Goal: Task Accomplishment & Management: Complete application form

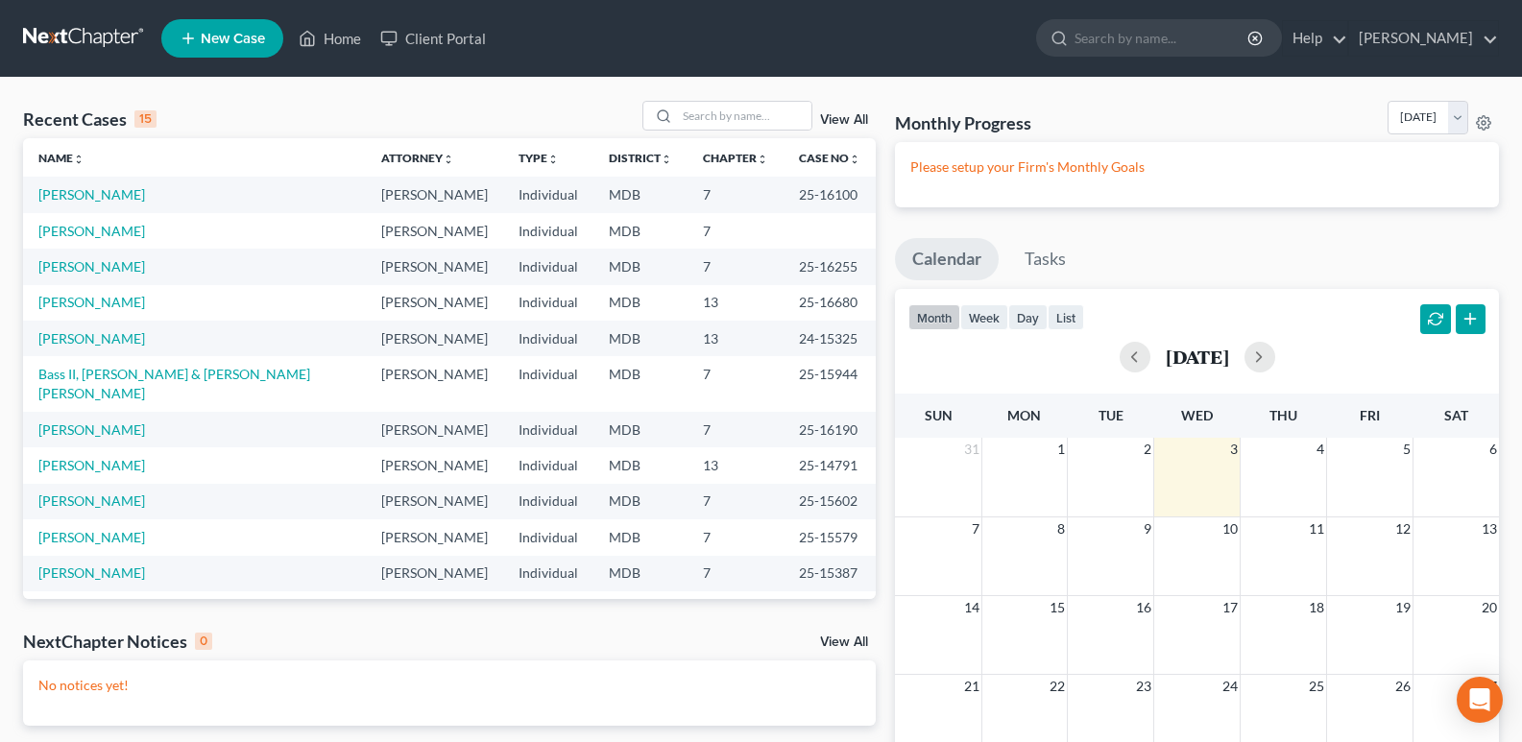
click at [241, 32] on span "New Case" at bounding box center [233, 39] width 64 height 14
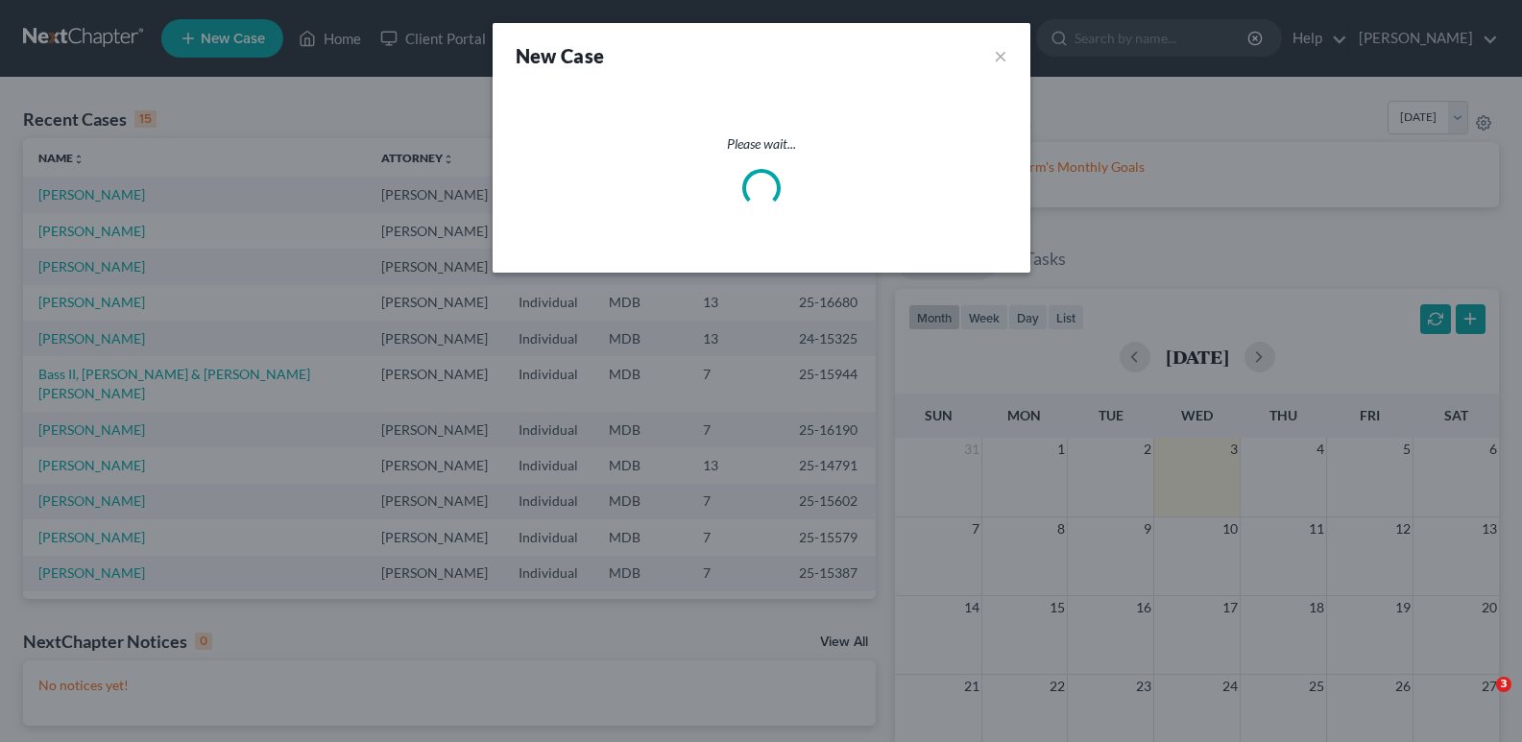
select select "38"
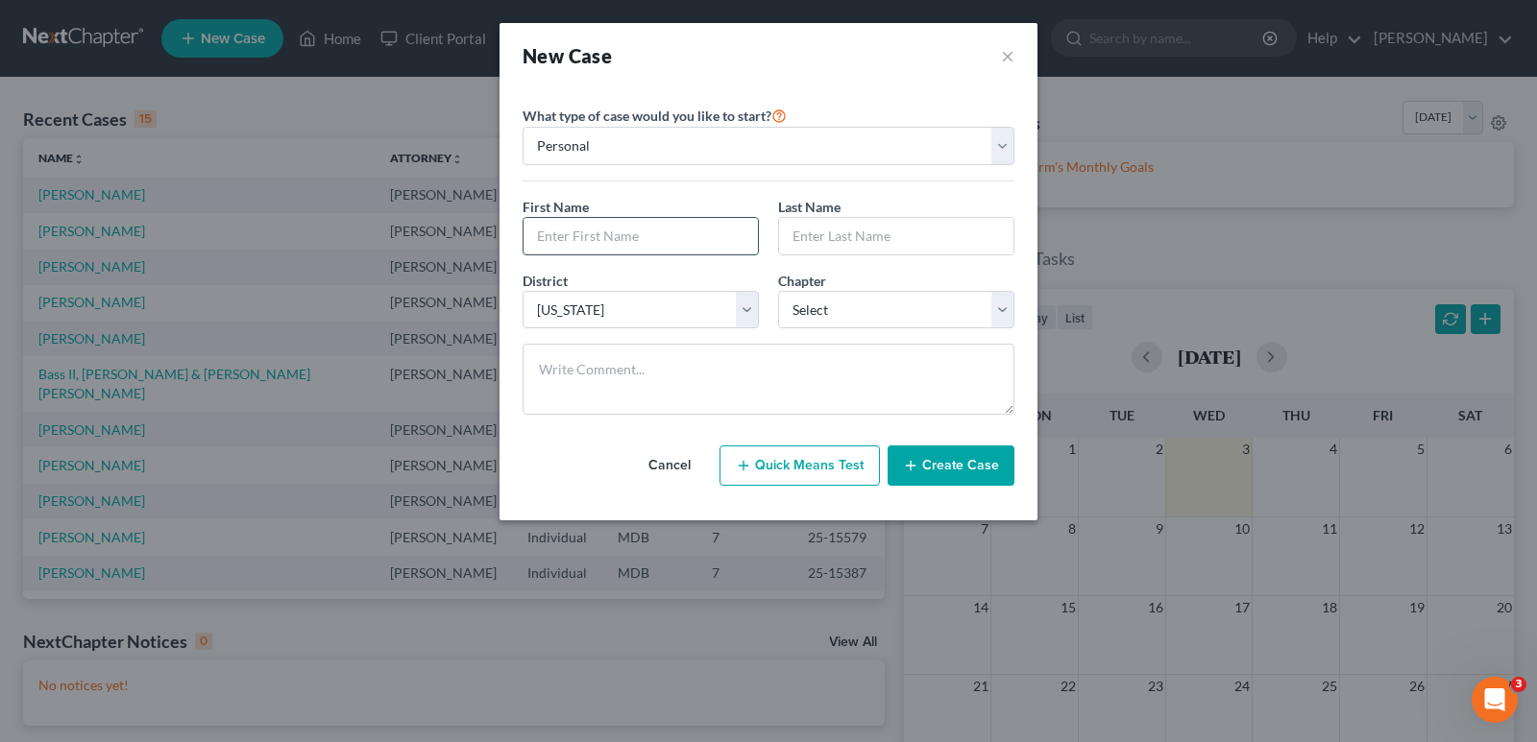
click at [701, 239] on input "text" at bounding box center [640, 236] width 234 height 36
type input "[PERSON_NAME]"
click at [955, 231] on input "text" at bounding box center [896, 236] width 234 height 36
type input "[PERSON_NAME]"
click at [1006, 309] on select "Select 7 11 12 13" at bounding box center [896, 310] width 236 height 38
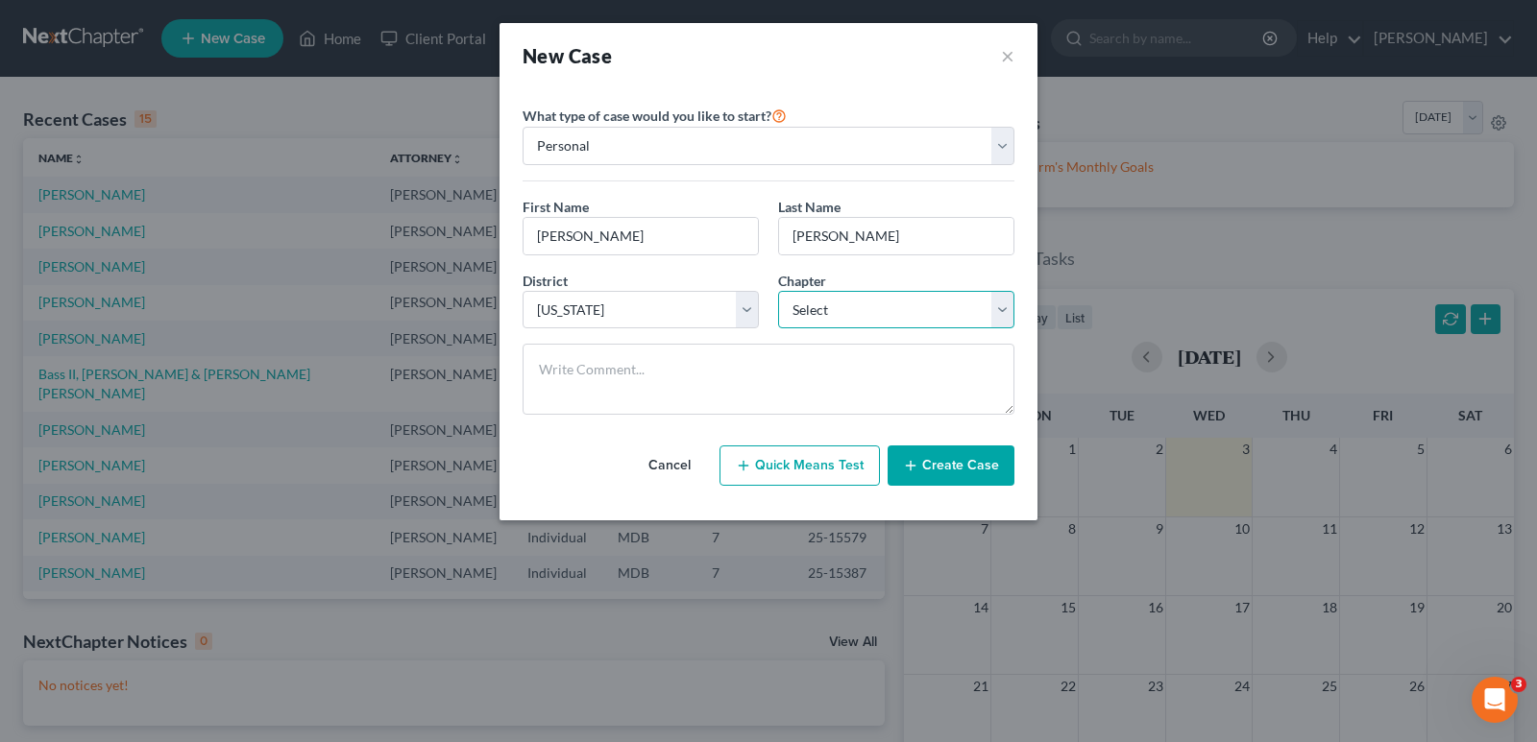
select select "3"
click at [778, 291] on select "Select 7 11 12 13" at bounding box center [896, 310] width 236 height 38
click at [960, 455] on button "Create Case" at bounding box center [950, 466] width 127 height 40
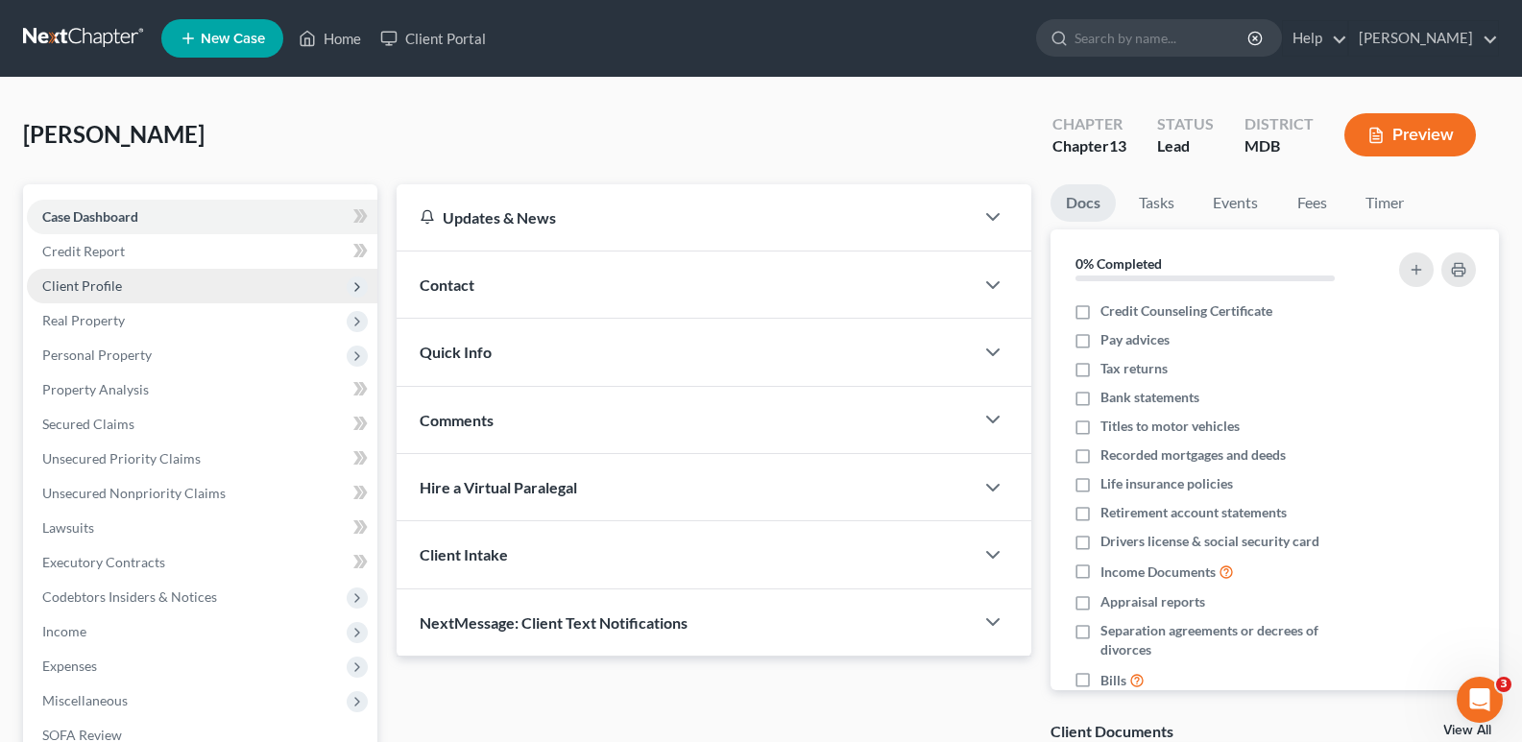
click at [104, 293] on span "Client Profile" at bounding box center [82, 286] width 80 height 16
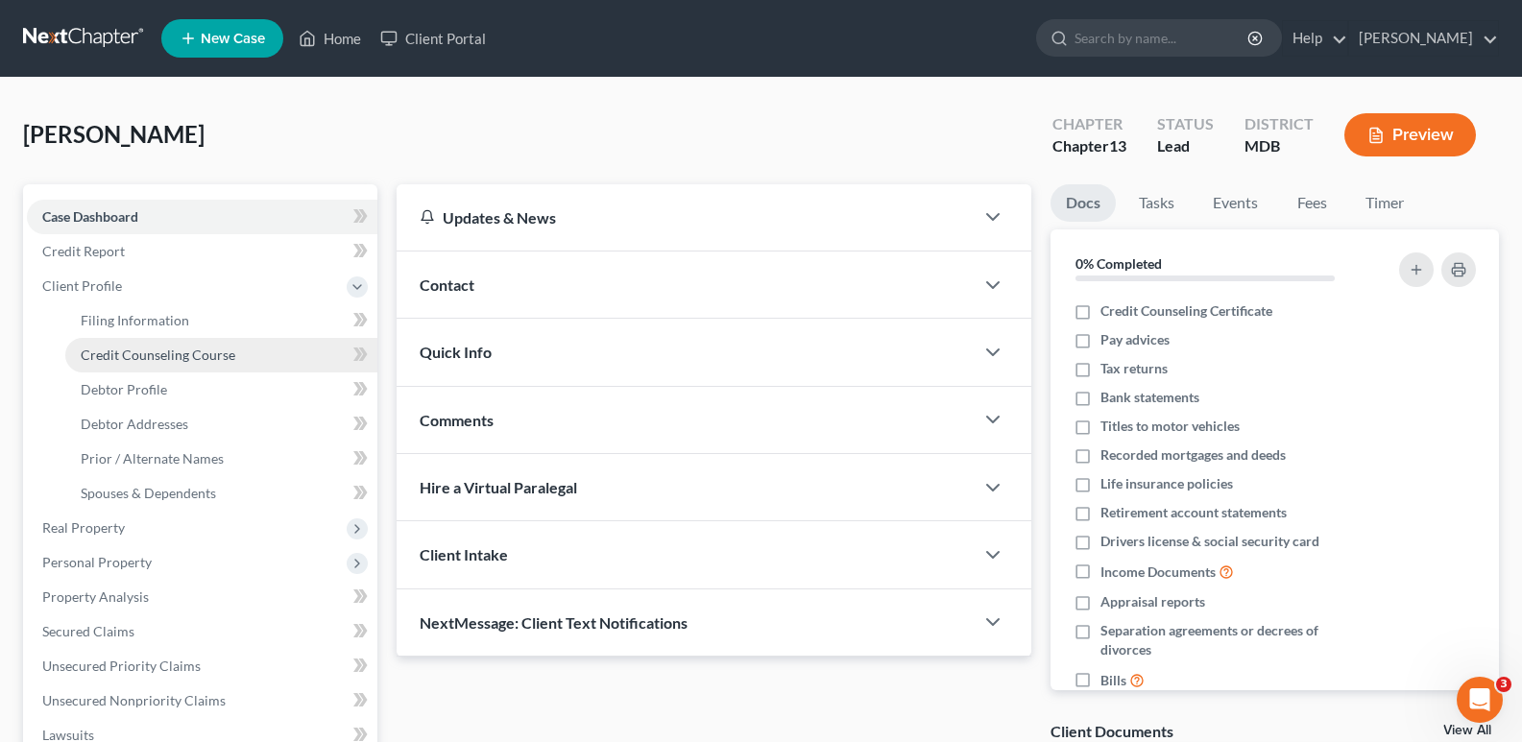
click at [164, 359] on span "Credit Counseling Course" at bounding box center [158, 355] width 155 height 16
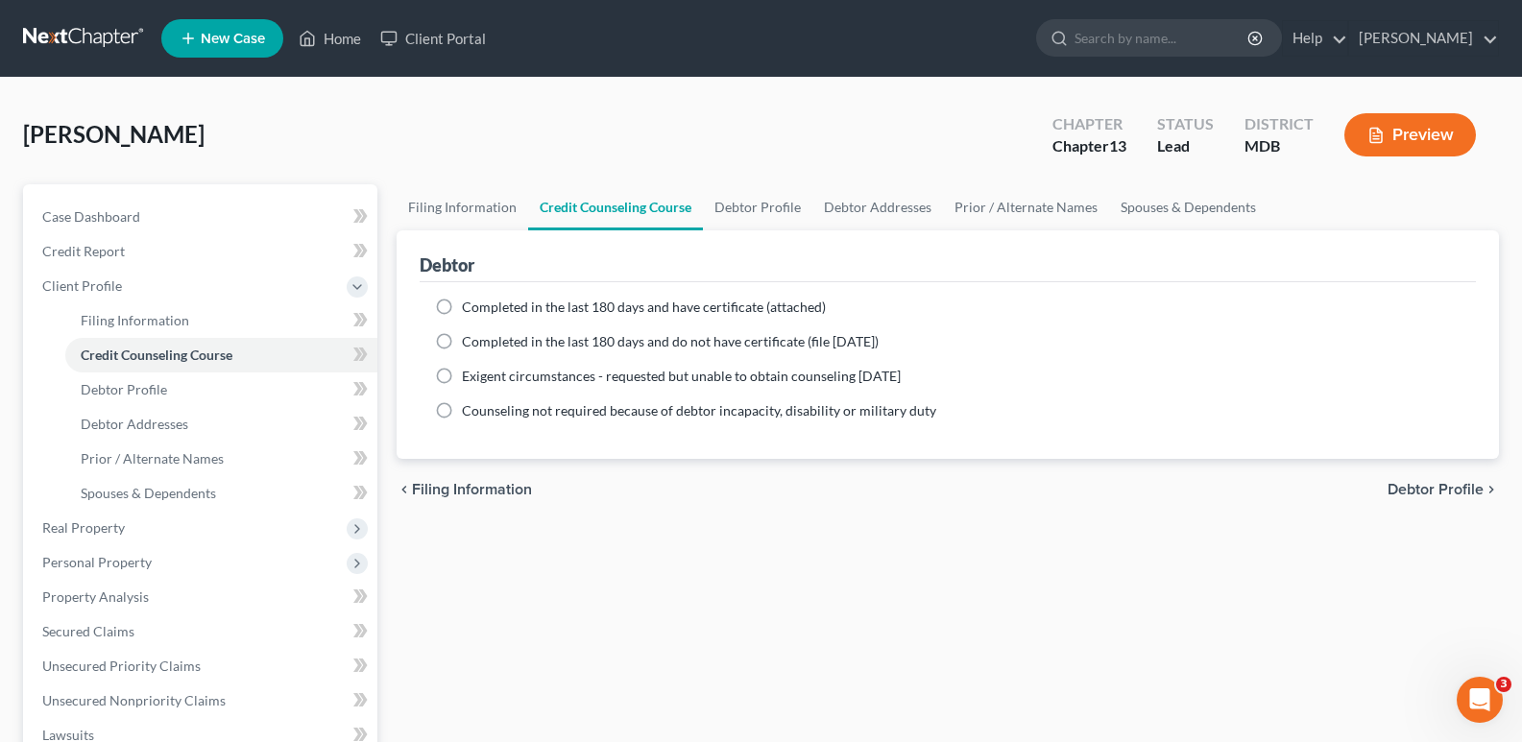
click at [462, 304] on label "Completed in the last 180 days and have certificate (attached)" at bounding box center [644, 307] width 364 height 19
click at [470, 304] on input "Completed in the last 180 days and have certificate (attached)" at bounding box center [476, 304] width 12 height 12
radio input "true"
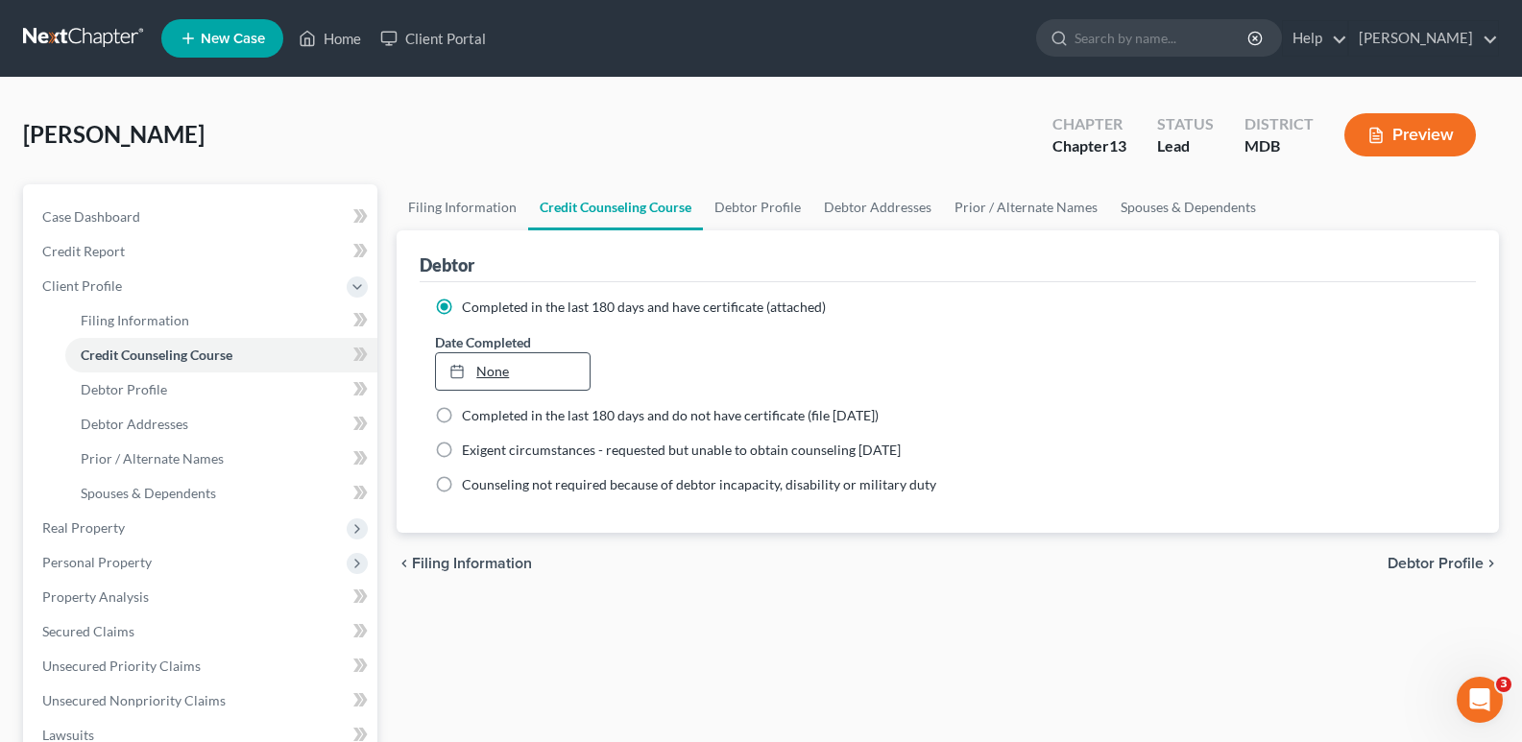
click at [475, 378] on div at bounding box center [463, 371] width 27 height 16
type input "[DATE]"
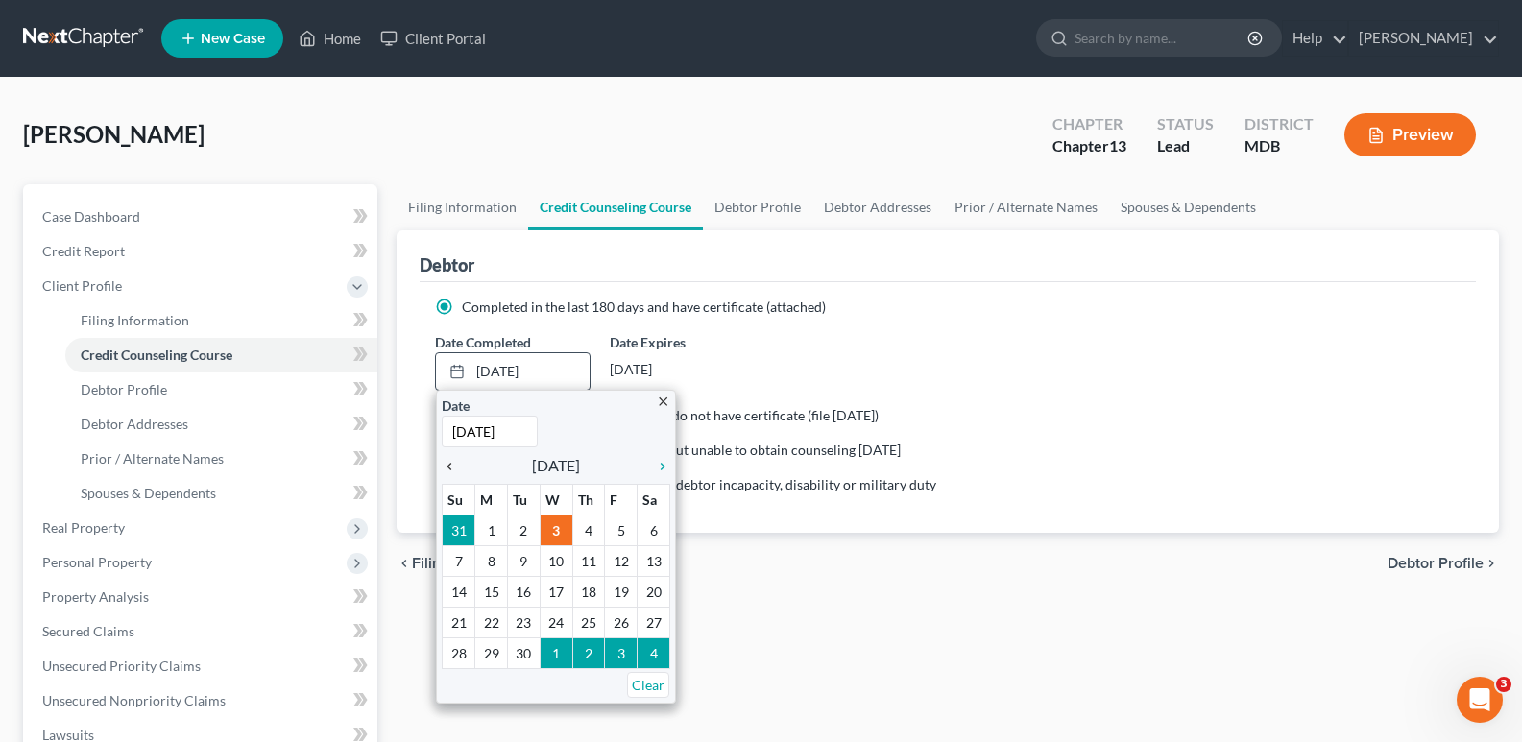
click at [450, 464] on icon "chevron_left" at bounding box center [454, 466] width 25 height 15
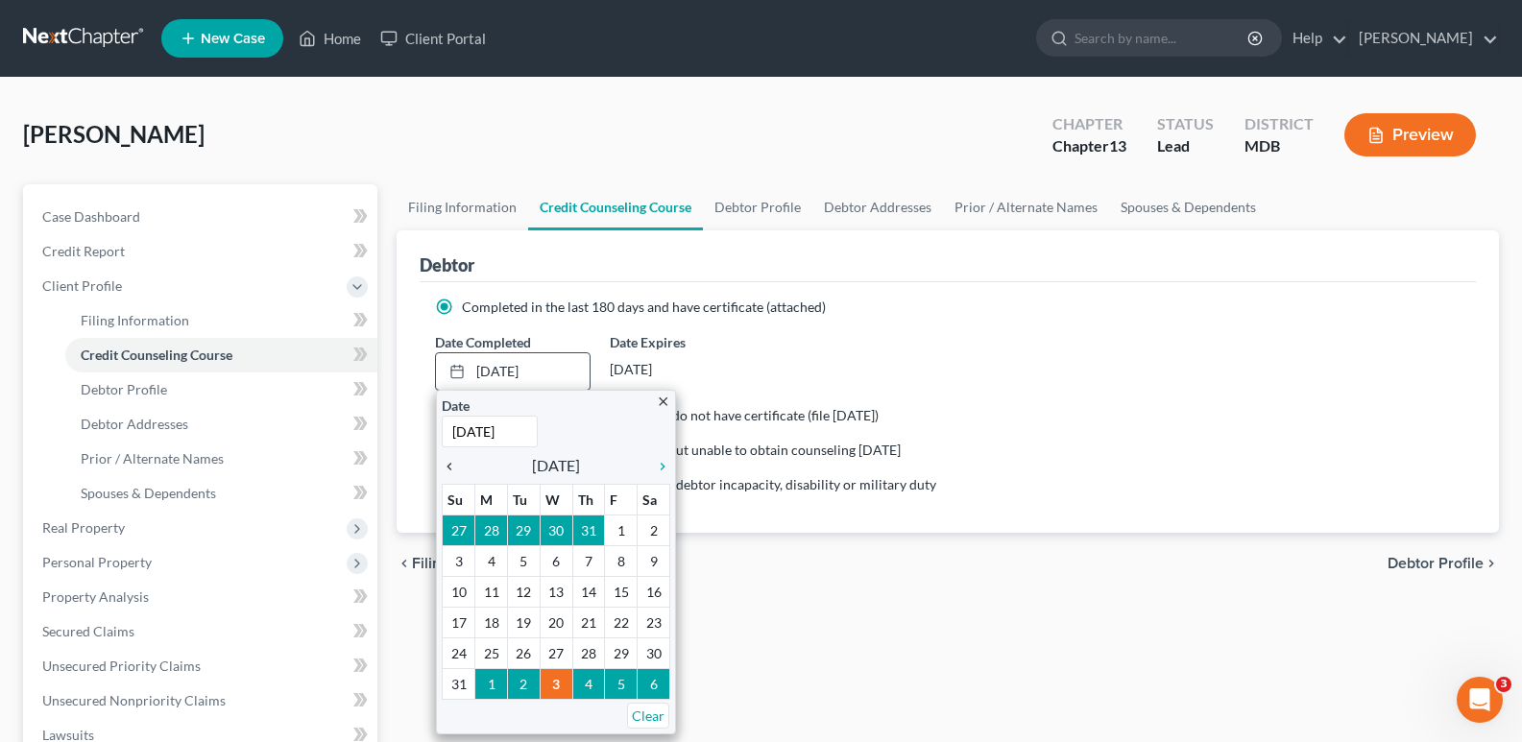
click at [450, 464] on icon "chevron_left" at bounding box center [454, 466] width 25 height 15
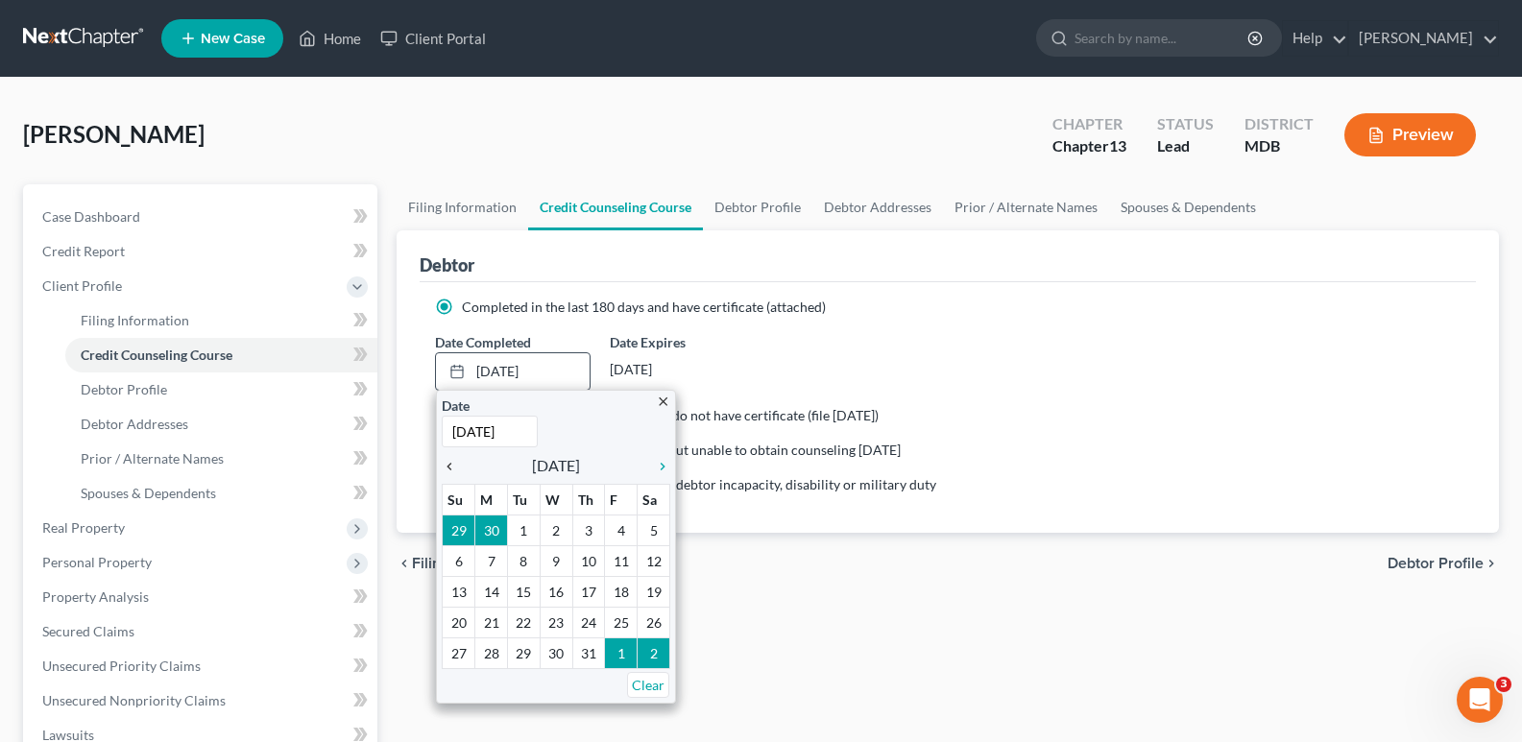
click at [450, 464] on icon "chevron_left" at bounding box center [454, 466] width 25 height 15
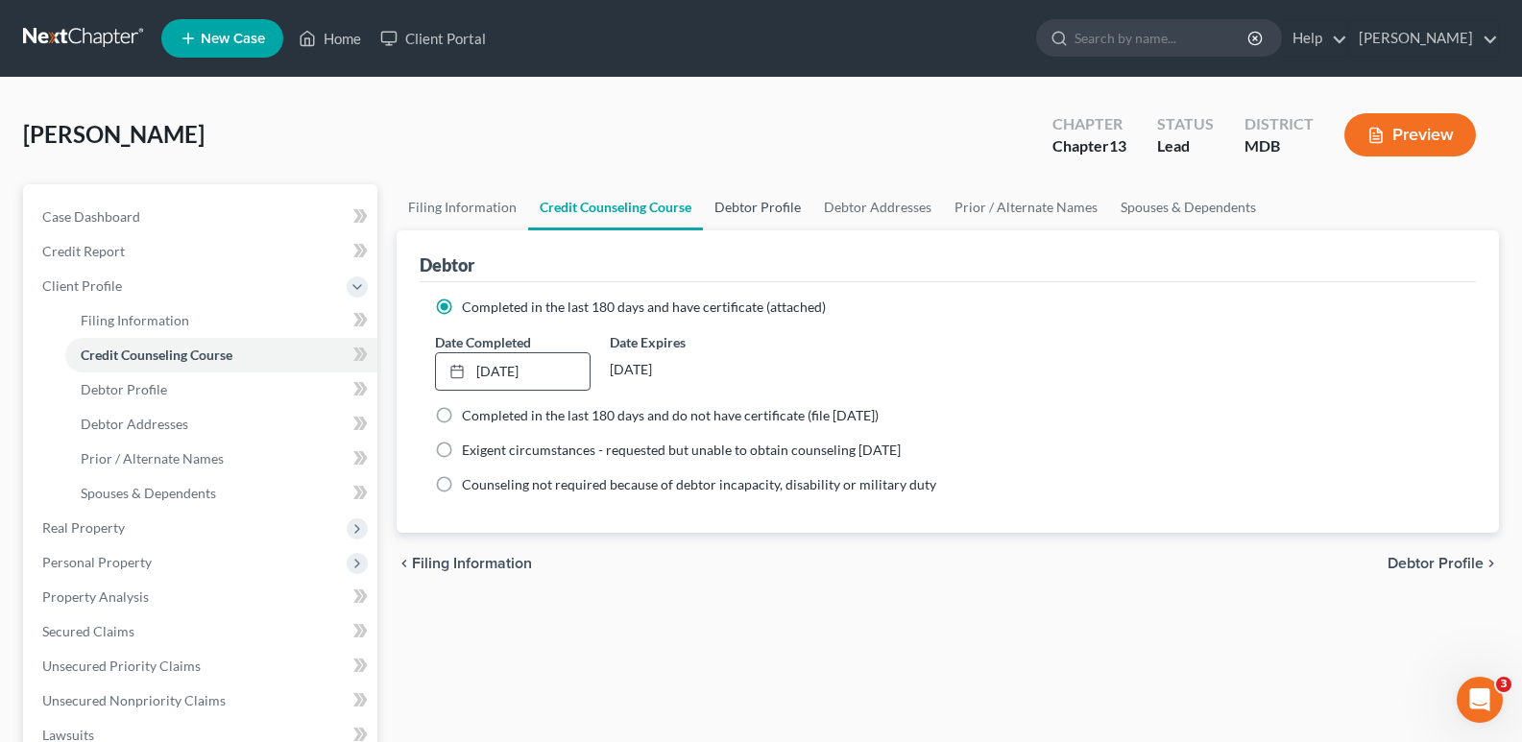
click at [768, 197] on link "Debtor Profile" at bounding box center [757, 207] width 109 height 46
select select "0"
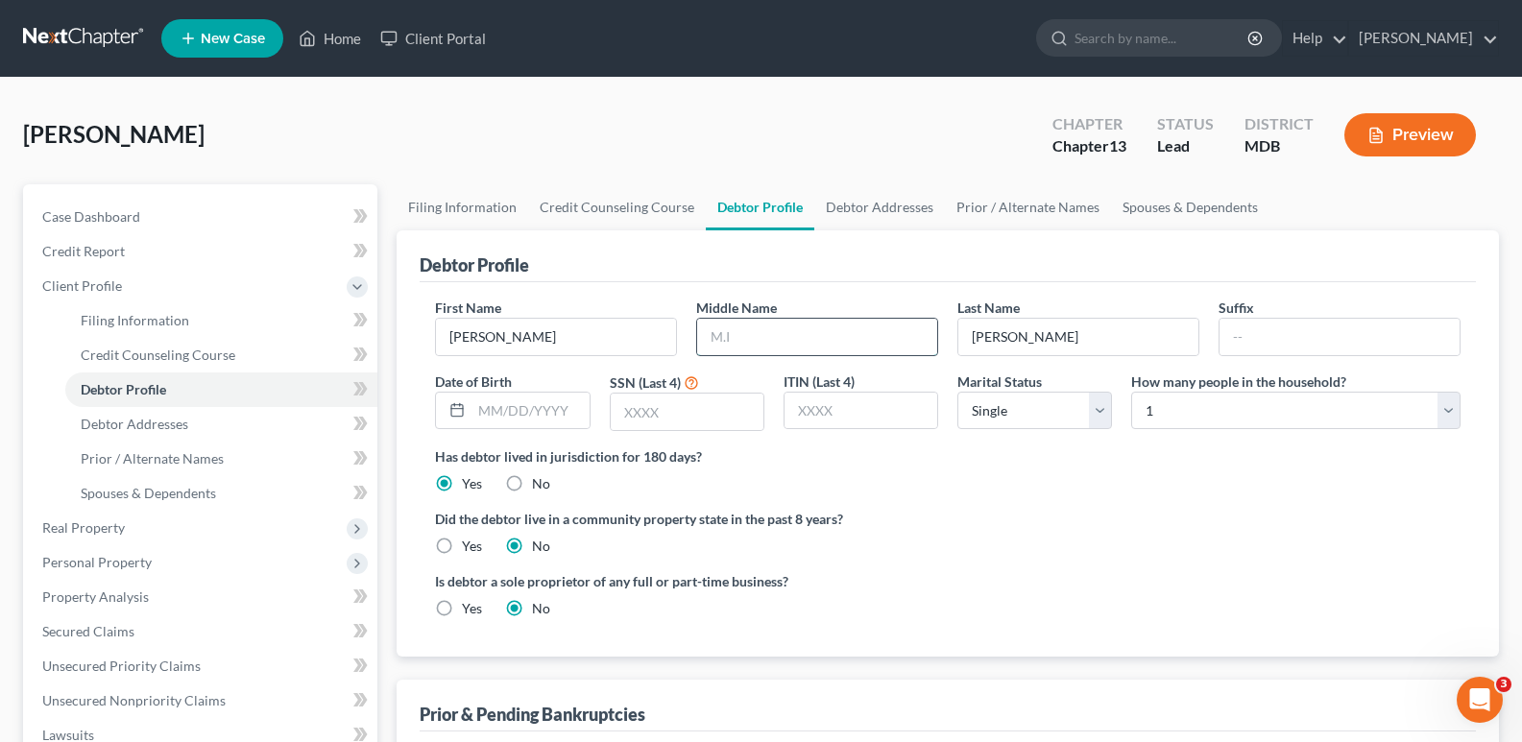
click at [762, 350] on input "text" at bounding box center [817, 337] width 240 height 36
click at [24, 188] on div "Case Dashboard Payments Invoices Payments Payments Credit Report Client Profile…" at bounding box center [200, 631] width 354 height 895
click at [30, 172] on div "[PERSON_NAME] Upgraded Chapter Chapter 13 Status Lead District MDB Preview" at bounding box center [761, 143] width 1476 height 84
click at [763, 327] on input "text" at bounding box center [817, 337] width 240 height 36
type input "K."
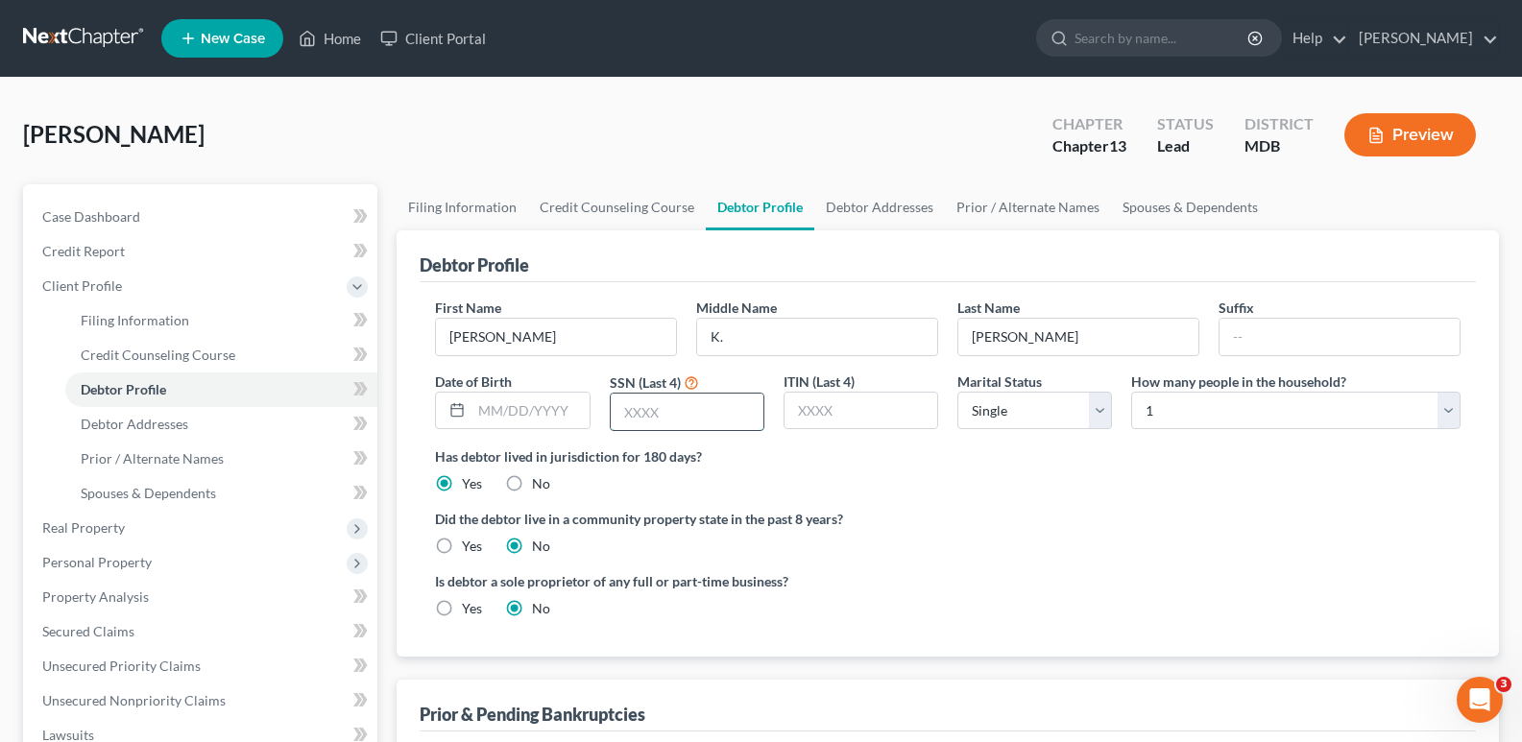
click at [619, 404] on input "text" at bounding box center [687, 412] width 153 height 36
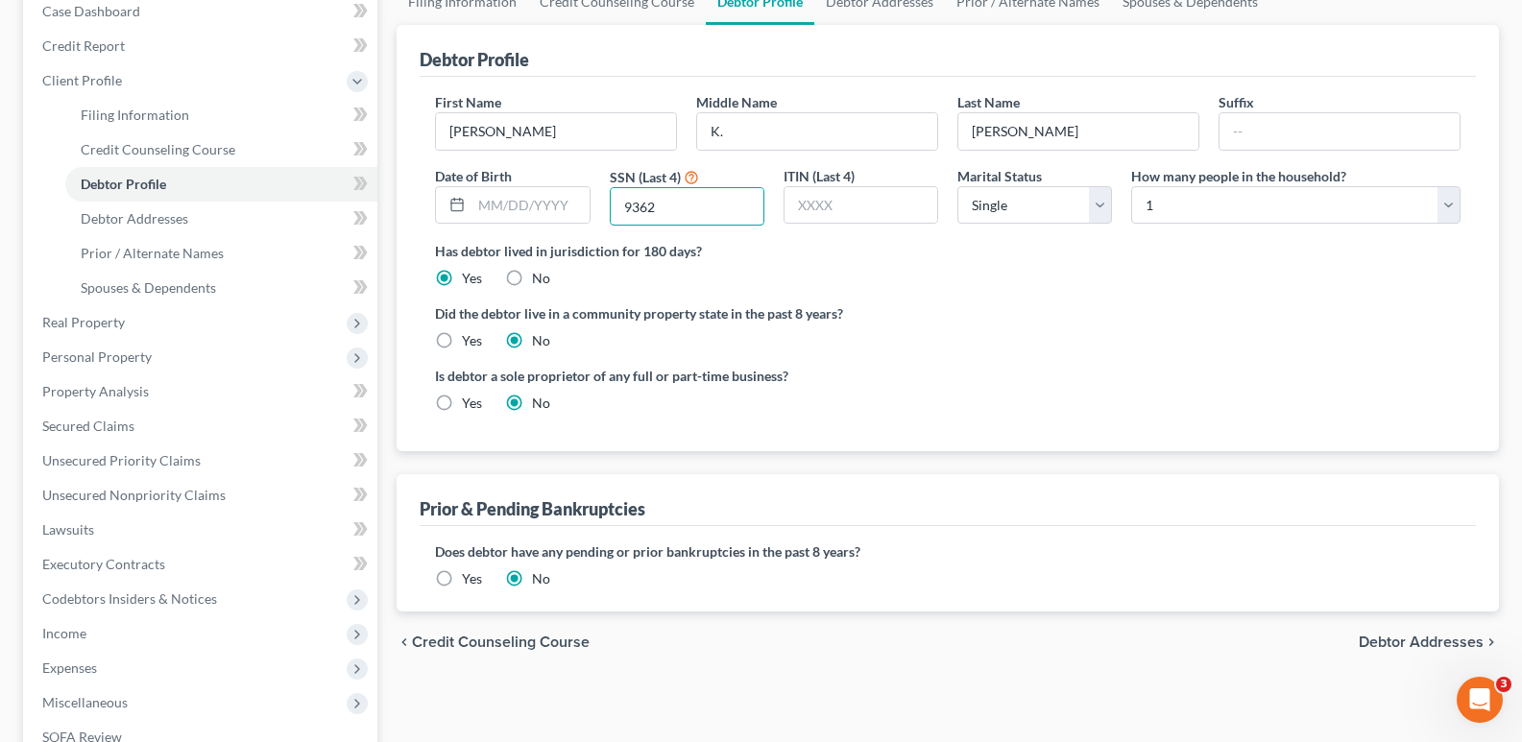
type input "9362"
click at [462, 576] on label "Yes" at bounding box center [472, 579] width 20 height 19
click at [470, 576] on input "Yes" at bounding box center [476, 576] width 12 height 12
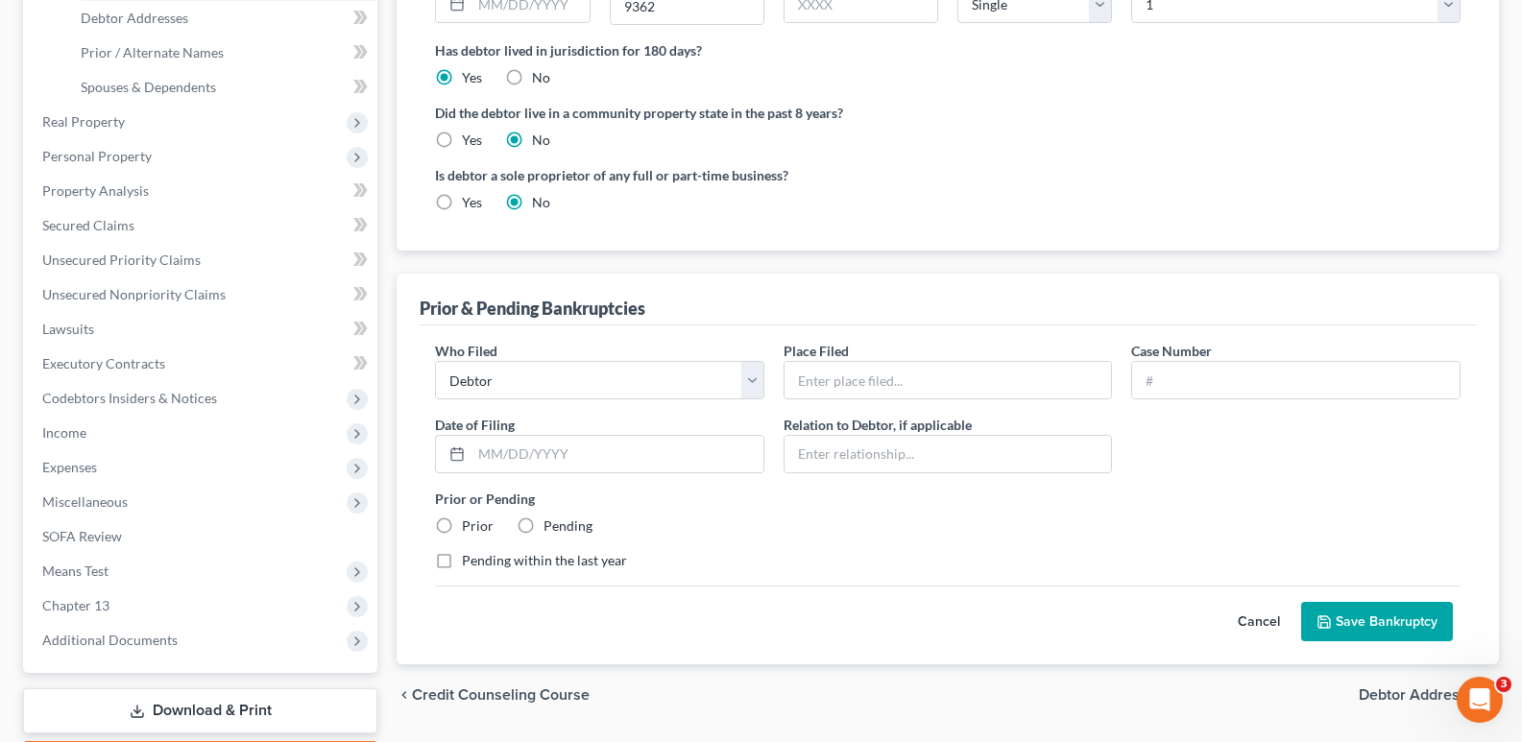
scroll to position [452, 0]
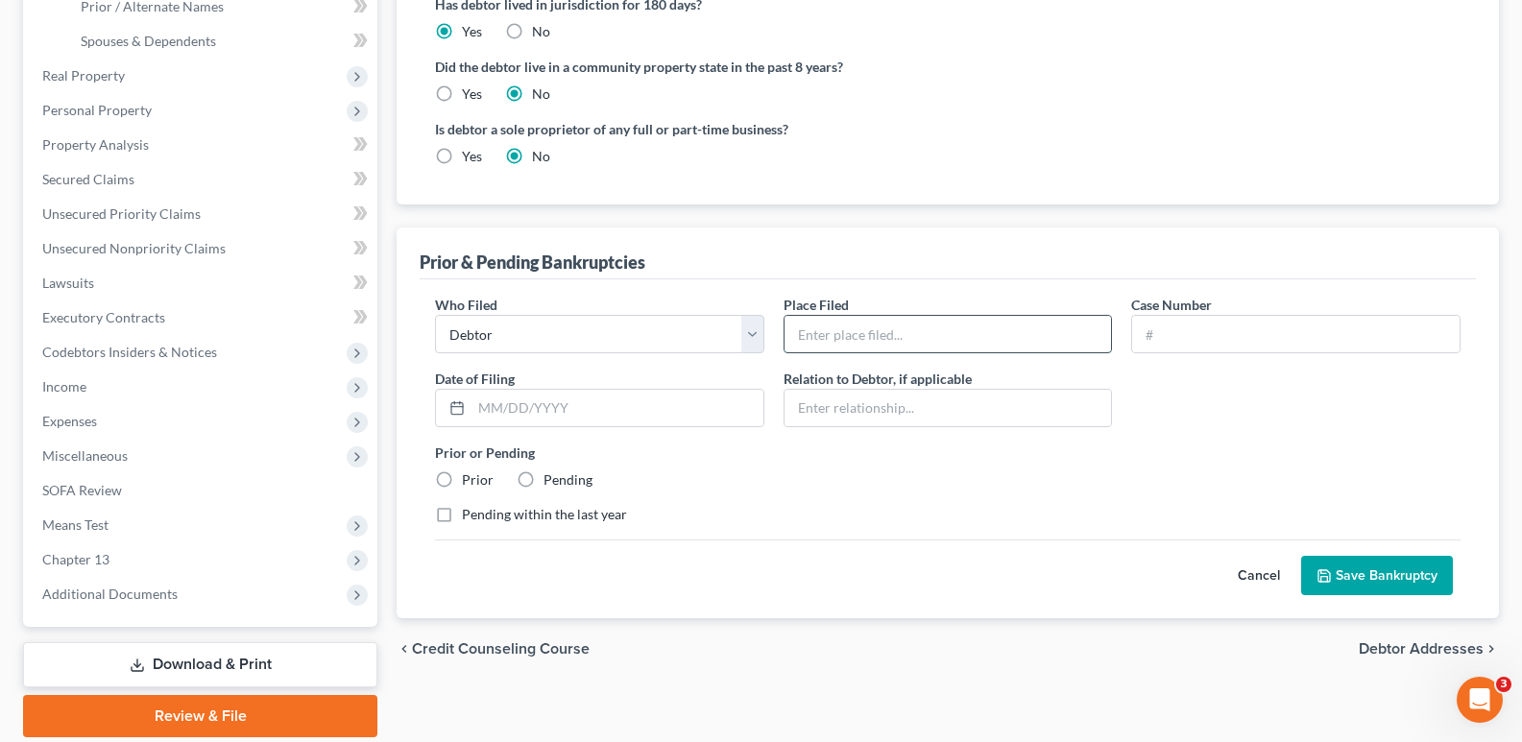
click at [947, 339] on input "text" at bounding box center [949, 334] width 328 height 36
type input "[GEOGRAPHIC_DATA][US_STATE]"
drag, startPoint x: 1165, startPoint y: 344, endPoint x: 1179, endPoint y: 342, distance: 13.6
click at [1165, 344] on input "text" at bounding box center [1296, 334] width 328 height 36
type input "18-26322"
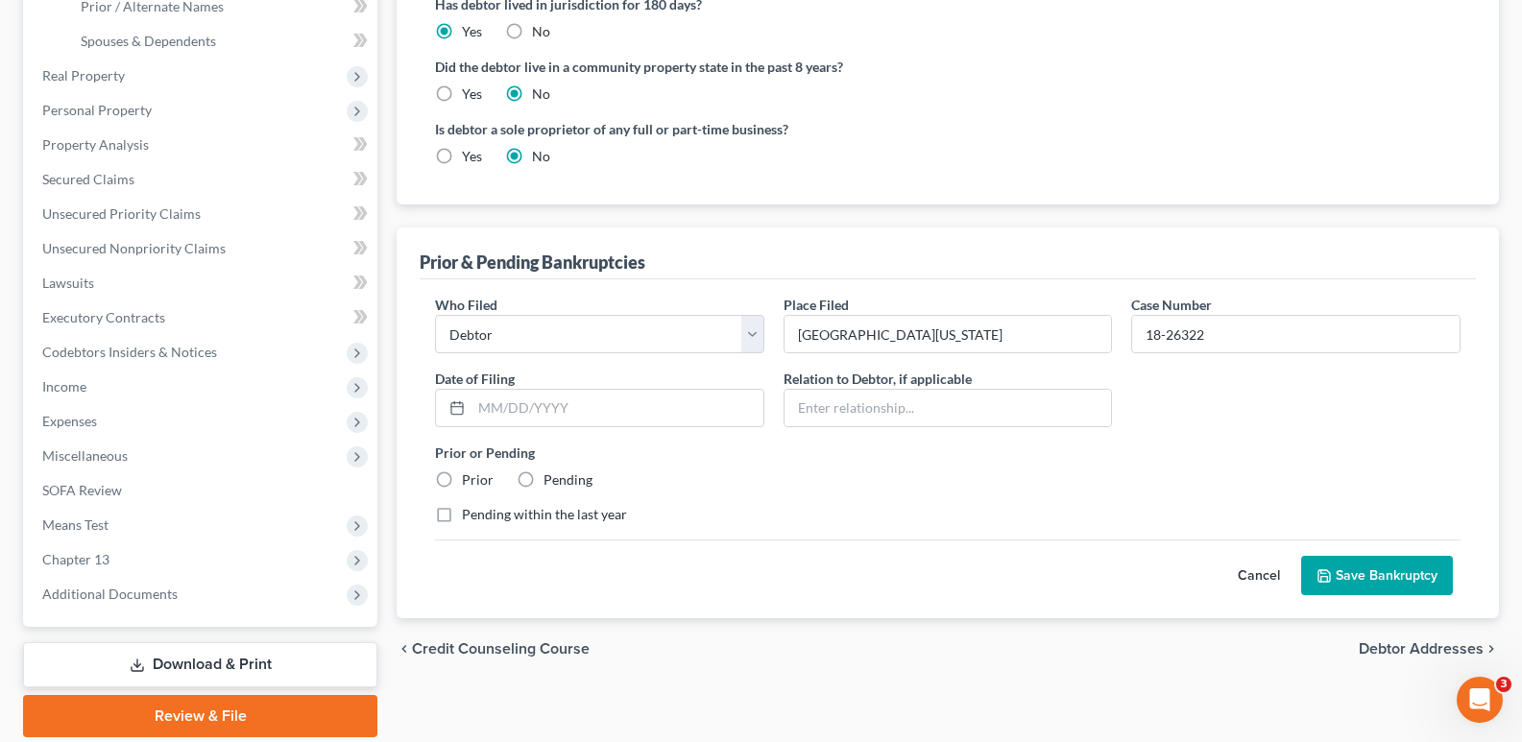
click at [462, 477] on label "Prior" at bounding box center [478, 480] width 32 height 19
click at [470, 477] on input "Prior" at bounding box center [476, 477] width 12 height 12
radio input "true"
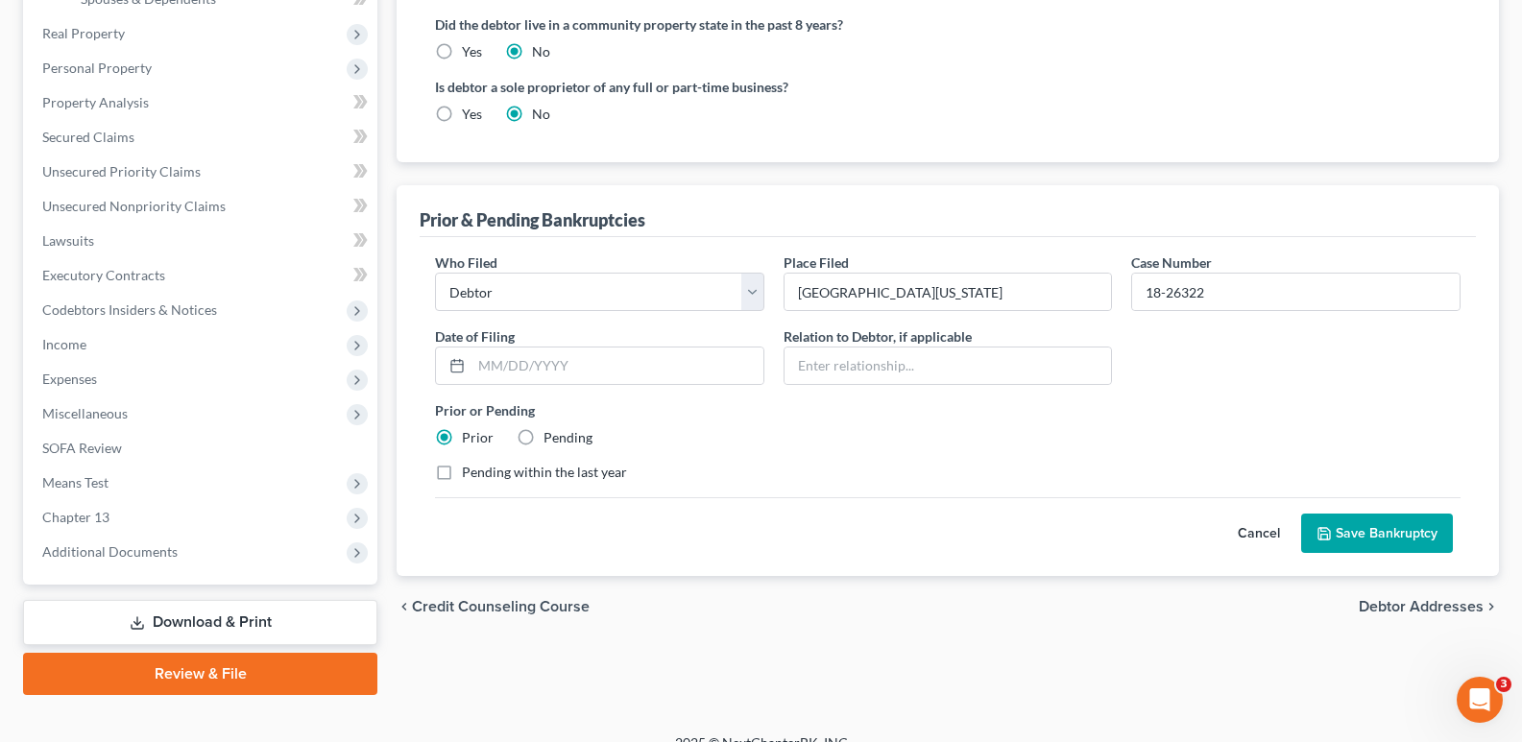
scroll to position [521, 0]
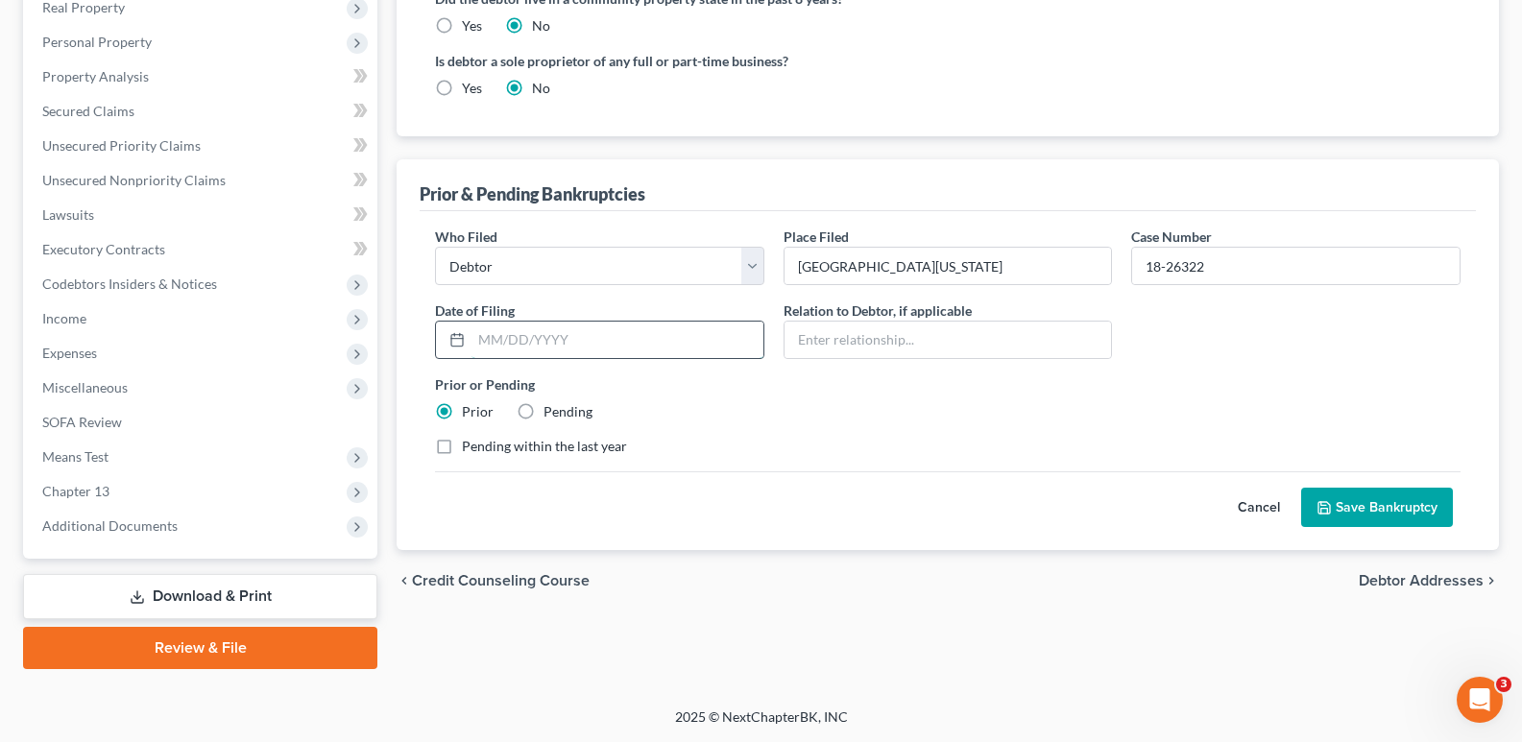
click at [499, 343] on input "text" at bounding box center [618, 340] width 292 height 36
type input "[DATE]"
click at [951, 425] on div "Who Filed * Debtor Other Place Filed * District of [US_STATE] Case Number 18-26…" at bounding box center [947, 349] width 1045 height 245
click at [462, 451] on label "Pending within the last year" at bounding box center [544, 446] width 165 height 19
click at [470, 450] on input "Pending within the last year" at bounding box center [476, 443] width 12 height 12
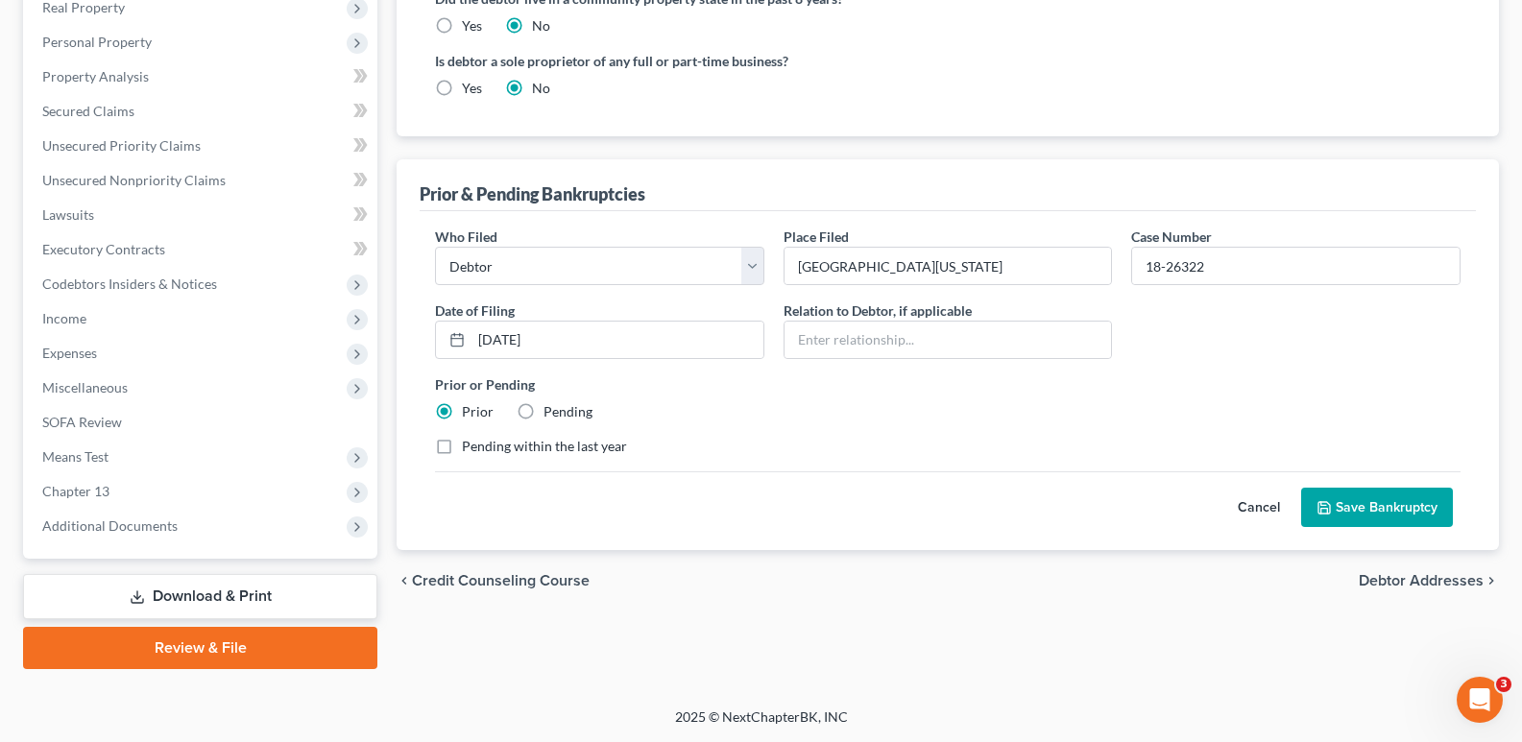
checkbox input "true"
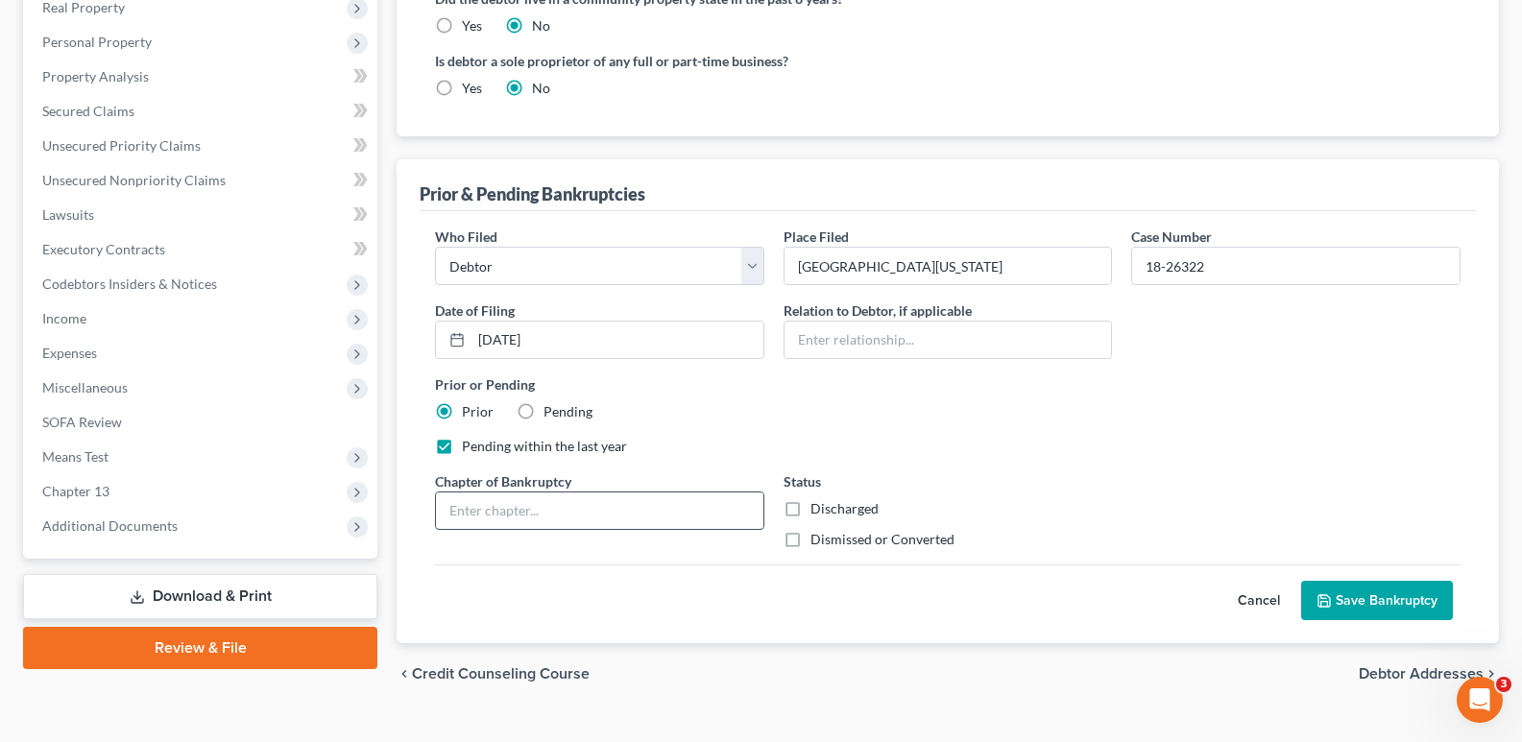
click at [580, 507] on input "text" at bounding box center [600, 511] width 328 height 36
type input "13"
click at [811, 544] on label "Dismissed or Converted" at bounding box center [883, 539] width 144 height 19
click at [818, 543] on input "Dismissed or Converted" at bounding box center [824, 536] width 12 height 12
checkbox input "true"
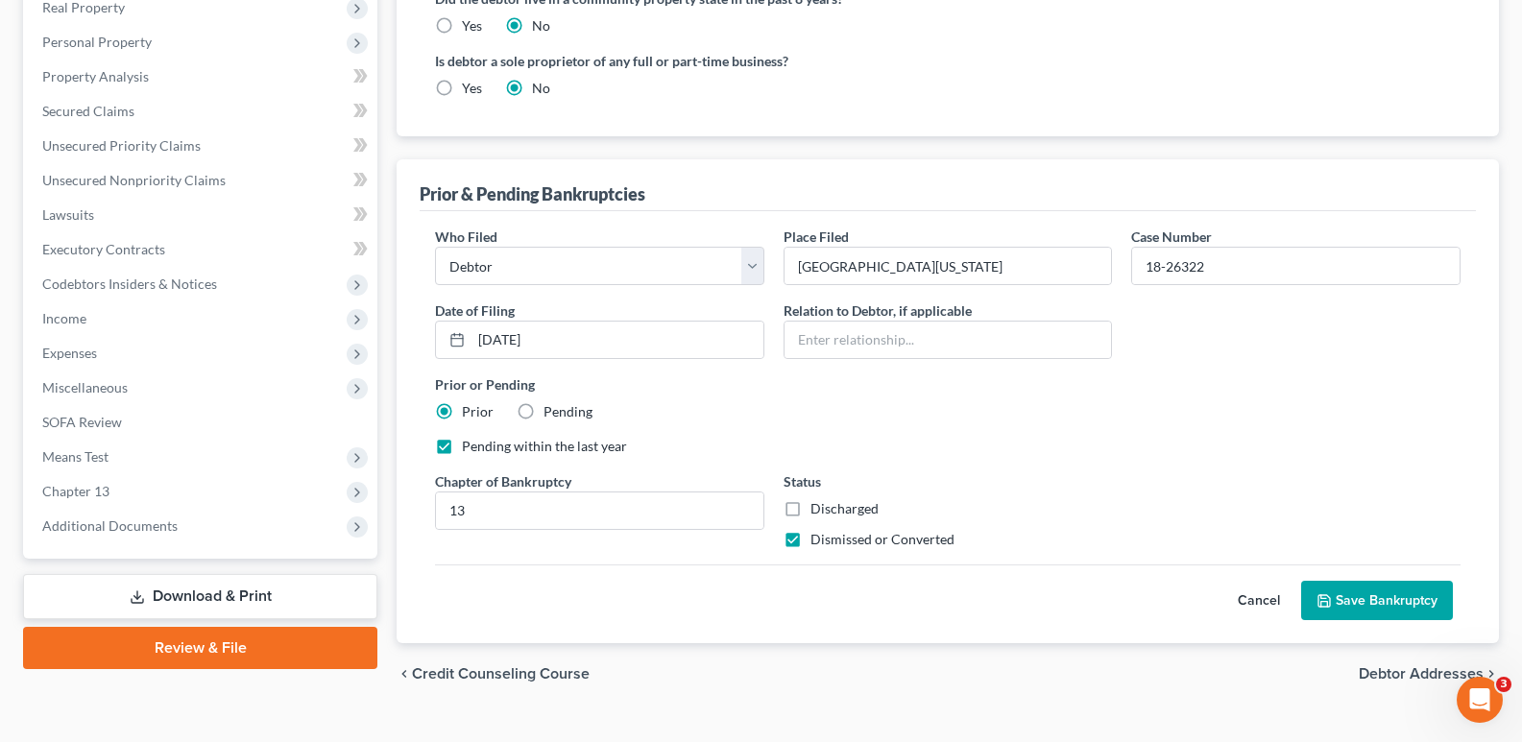
click at [1367, 610] on button "Save Bankruptcy" at bounding box center [1377, 601] width 152 height 40
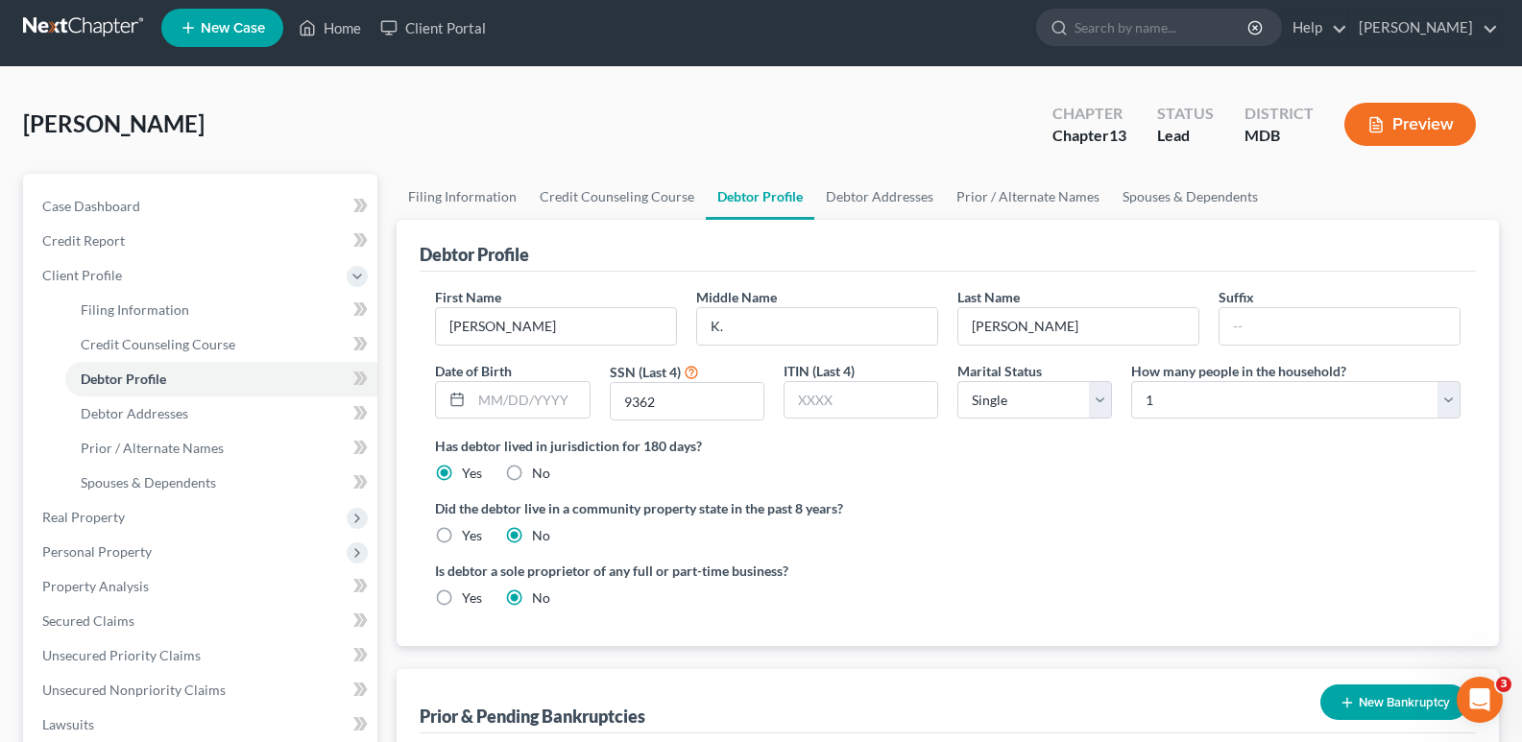
scroll to position [0, 0]
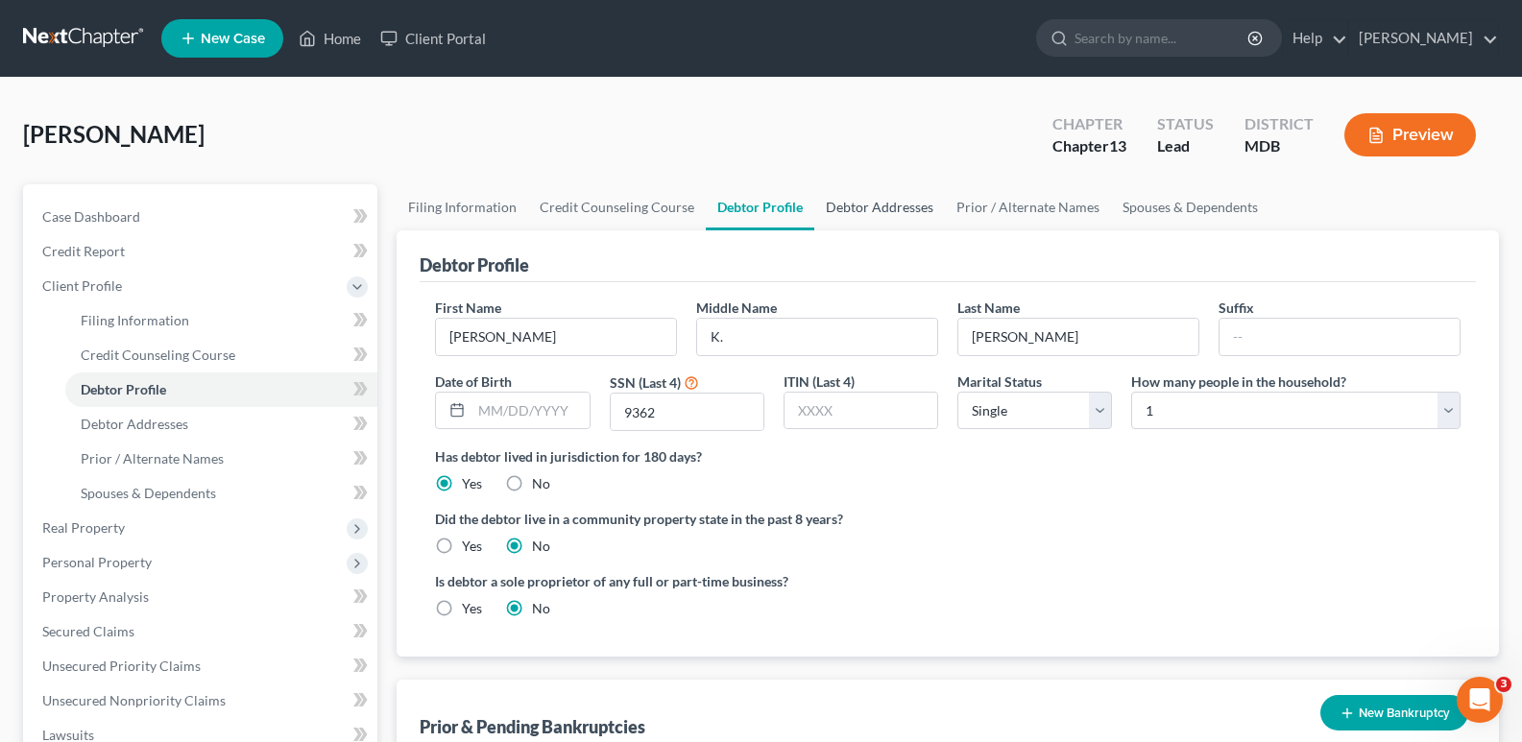
drag, startPoint x: 883, startPoint y: 212, endPoint x: 887, endPoint y: 201, distance: 12.1
click at [884, 210] on link "Debtor Addresses" at bounding box center [879, 207] width 131 height 46
select select "0"
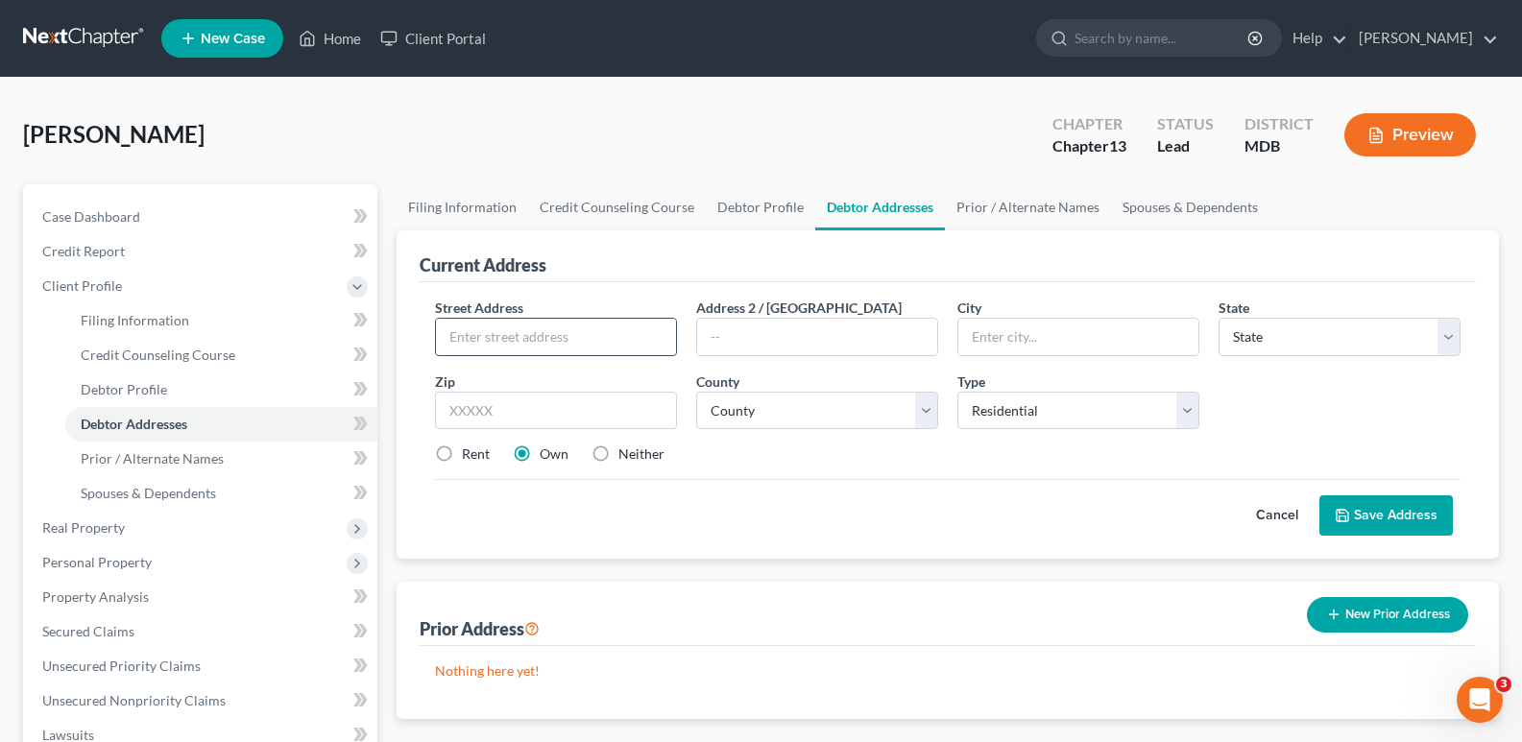
click at [648, 352] on input "text" at bounding box center [556, 337] width 240 height 36
type input "[STREET_ADDRESS][PERSON_NAME]"
click at [1065, 342] on input "text" at bounding box center [1079, 337] width 240 height 36
type input "Adelphi"
click at [1452, 334] on select "State [US_STATE] AK AR AZ CA CO CT DE DC [GEOGRAPHIC_DATA] [GEOGRAPHIC_DATA] GU…" at bounding box center [1340, 337] width 242 height 38
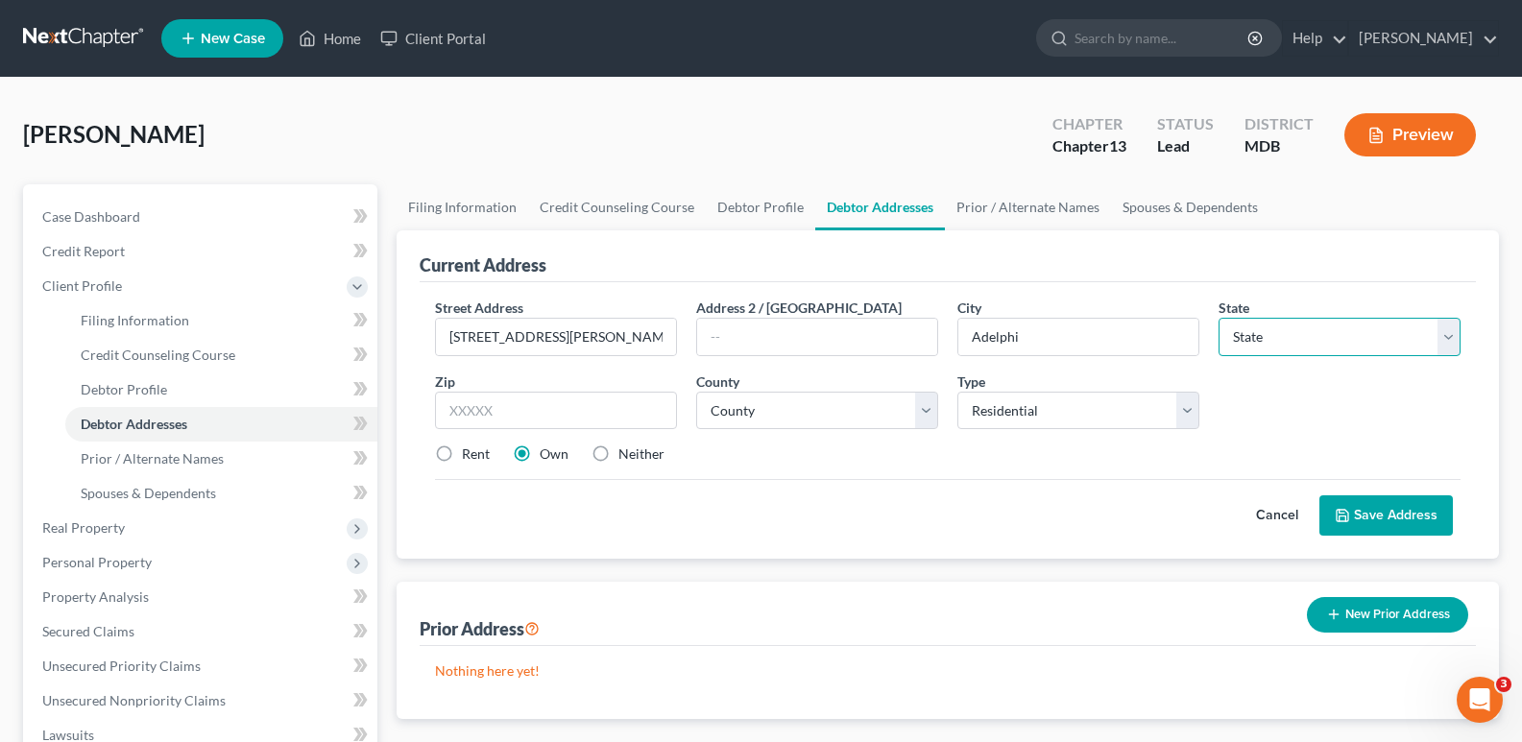
select select "21"
click at [1219, 318] on select "State [US_STATE] AK AR AZ CA CO CT DE DC [GEOGRAPHIC_DATA] [GEOGRAPHIC_DATA] GU…" at bounding box center [1340, 337] width 242 height 38
click at [518, 423] on input "text" at bounding box center [556, 411] width 242 height 38
type input "20783"
type input "[GEOGRAPHIC_DATA]"
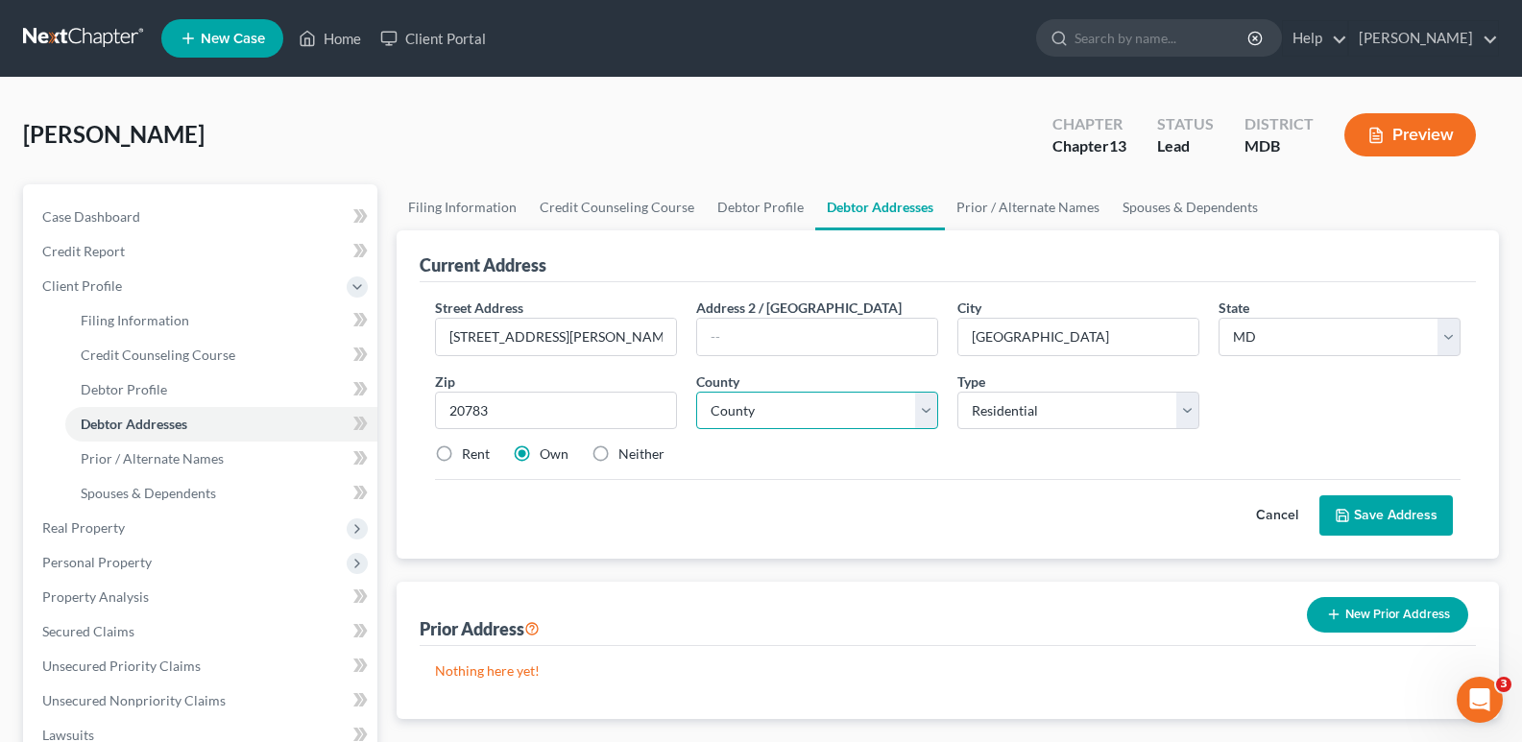
click at [931, 404] on select "County [GEOGRAPHIC_DATA] [GEOGRAPHIC_DATA] [GEOGRAPHIC_DATA] [GEOGRAPHIC_DATA] …" at bounding box center [817, 411] width 242 height 38
select select "16"
click at [696, 392] on select "County [GEOGRAPHIC_DATA] [GEOGRAPHIC_DATA] [GEOGRAPHIC_DATA] [GEOGRAPHIC_DATA] …" at bounding box center [817, 411] width 242 height 38
click at [954, 501] on div "Cancel Save Address" at bounding box center [948, 507] width 1026 height 57
click at [1412, 503] on button "Save Address" at bounding box center [1387, 516] width 134 height 40
